Goal: Task Accomplishment & Management: Use online tool/utility

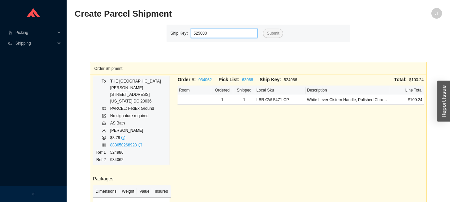
type input "525030"
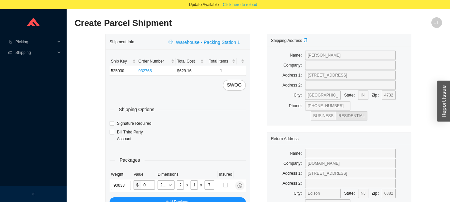
type input "9"
type input "24"
type input "14"
type input "4"
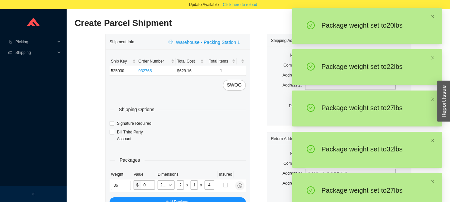
type input "38"
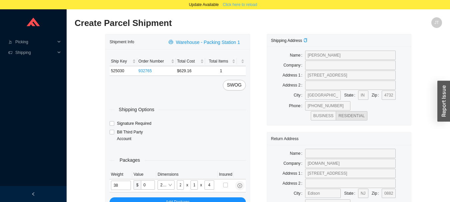
click at [239, 4] on span "Click here to reload" at bounding box center [240, 4] width 34 height 7
